Goal: Navigation & Orientation: Find specific page/section

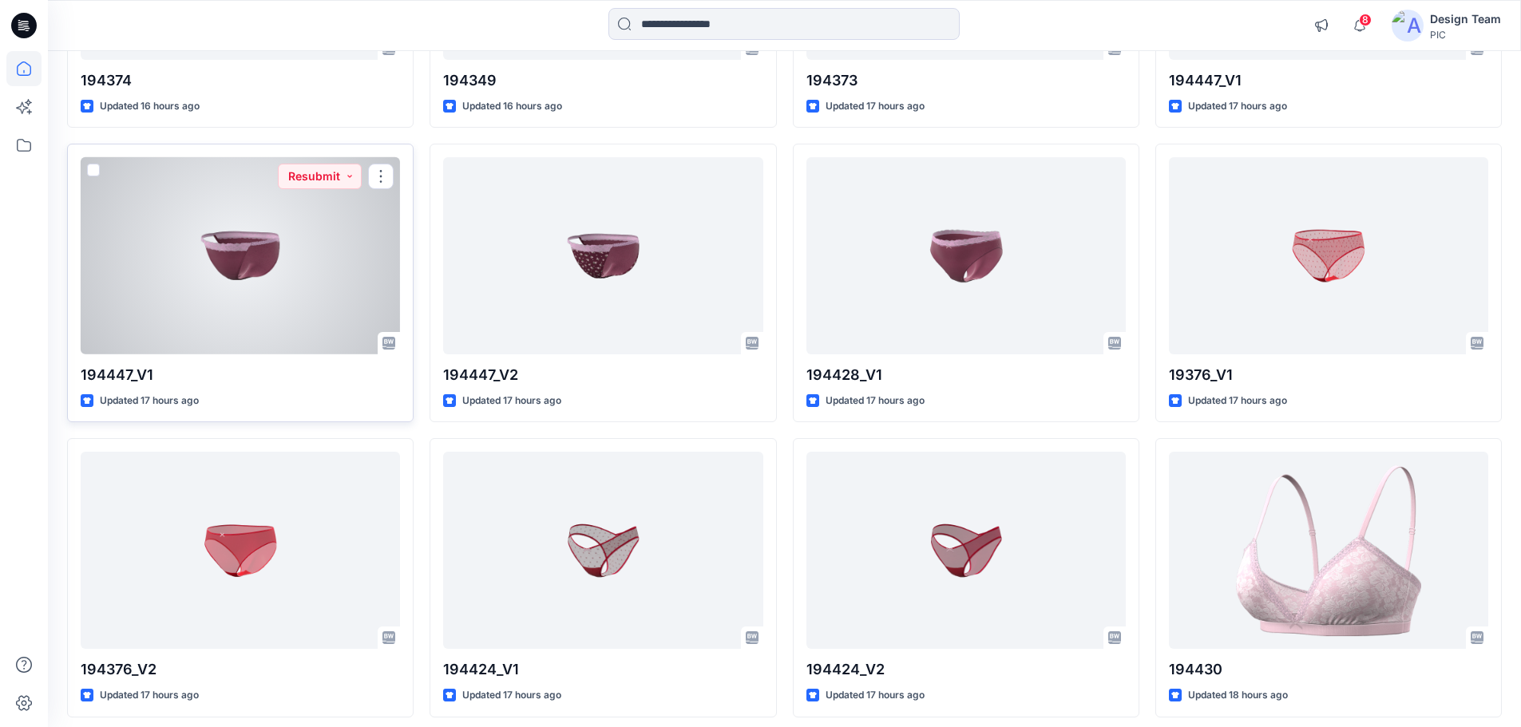
scroll to position [1160, 0]
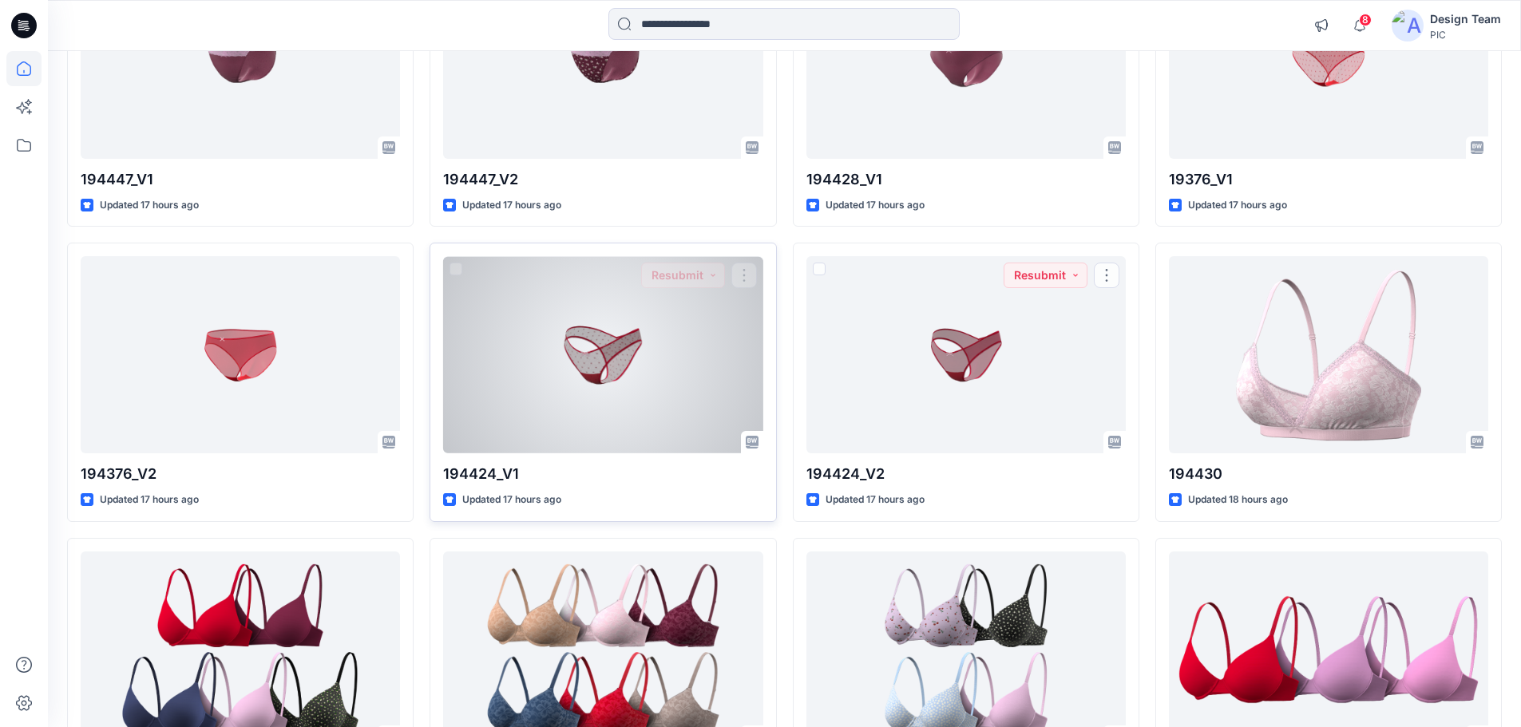
click at [640, 367] on div at bounding box center [602, 354] width 319 height 197
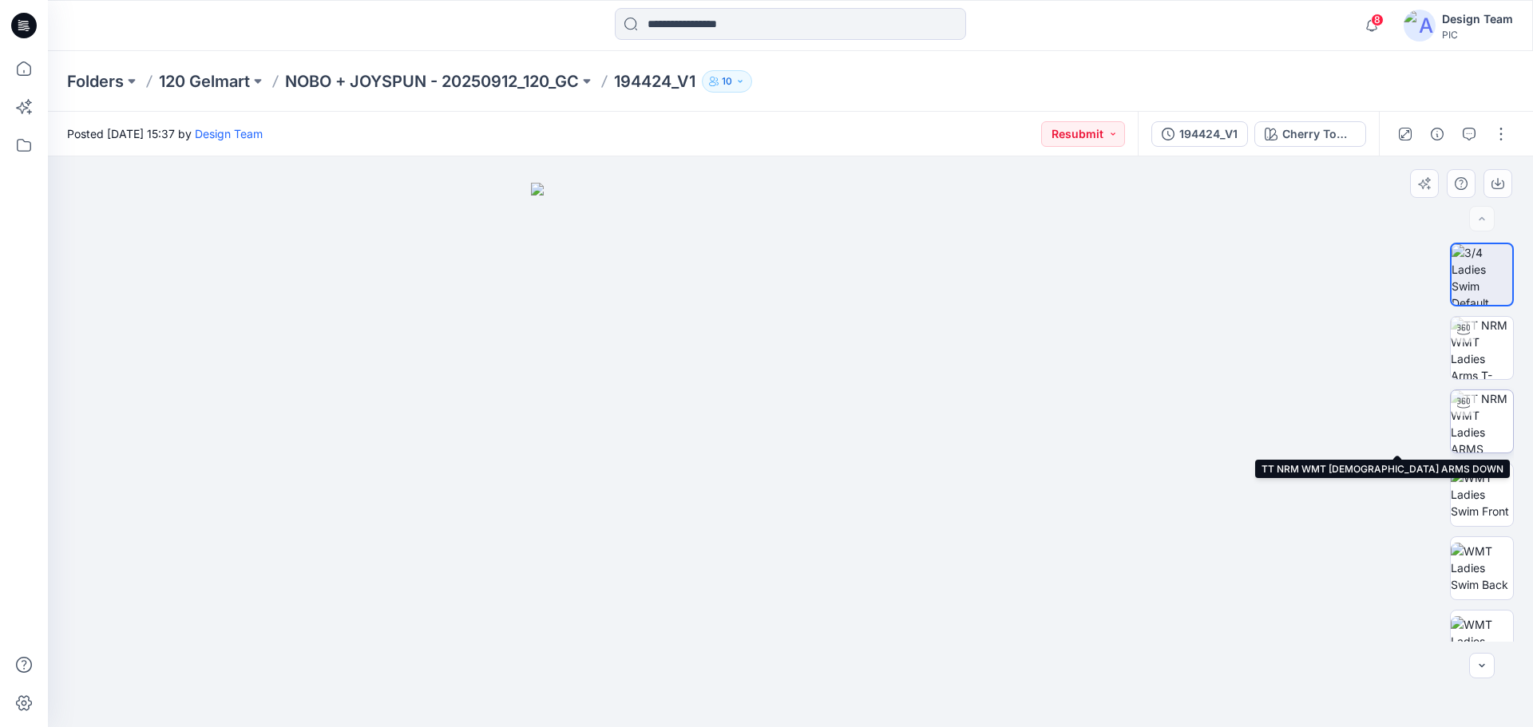
click at [1492, 440] on img at bounding box center [1482, 421] width 62 height 62
